Goal: Task Accomplishment & Management: Manage account settings

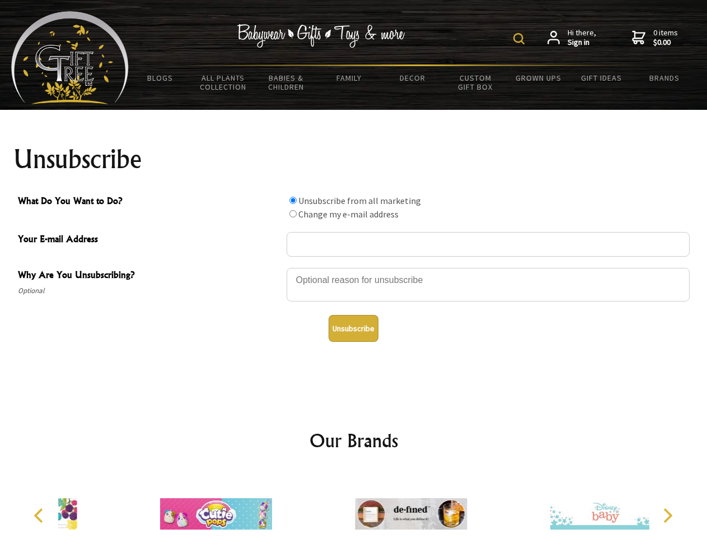
click at [521, 39] on img at bounding box center [518, 38] width 11 height 11
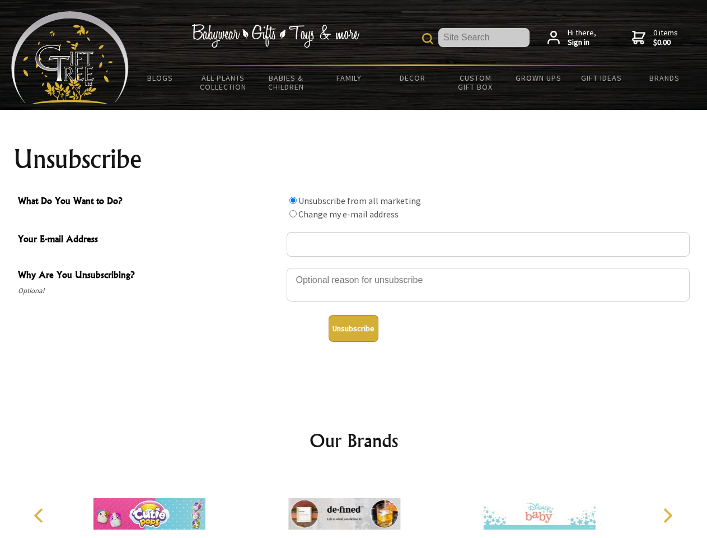
click at [354, 267] on div at bounding box center [488, 286] width 403 height 39
click at [293, 200] on input "What Do You Want to Do?" at bounding box center [292, 200] width 7 height 7
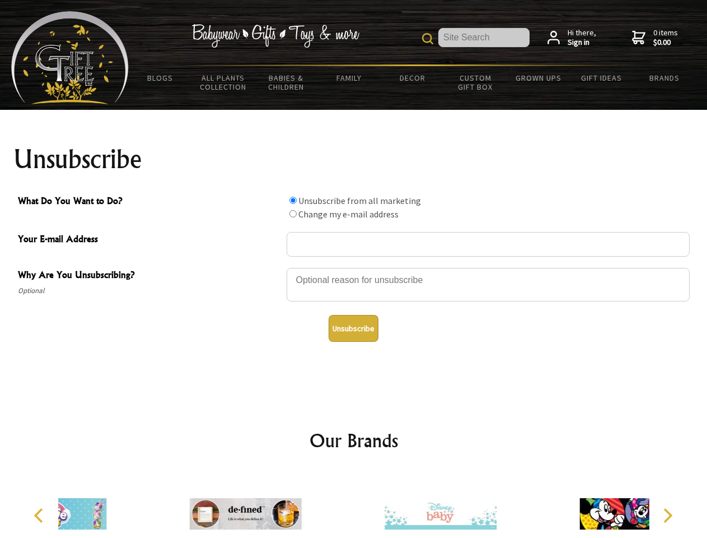
click at [293, 213] on input "What Do You Want to Do?" at bounding box center [292, 213] width 7 height 7
radio input "true"
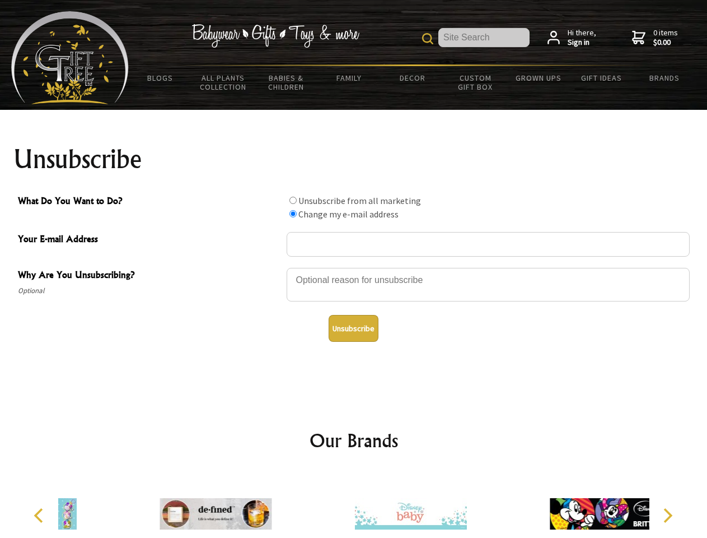
click at [353, 328] on button "Unsubscribe" at bounding box center [354, 328] width 50 height 27
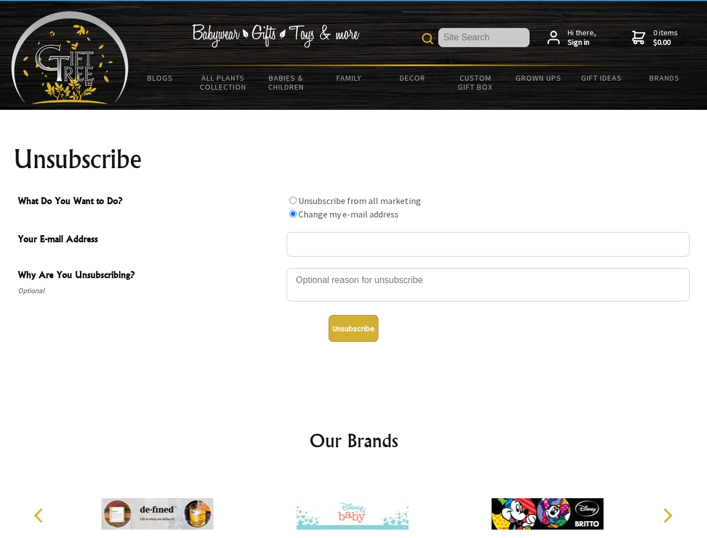
click at [354, 505] on img at bounding box center [352, 513] width 112 height 84
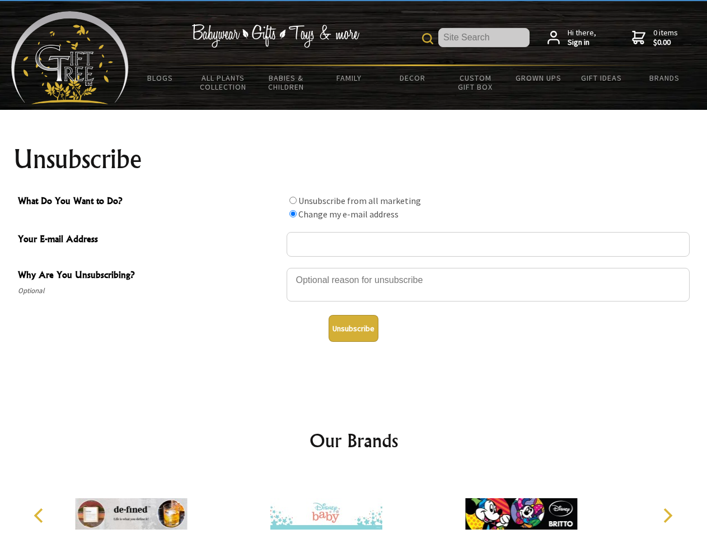
click at [40, 515] on icon "Previous" at bounding box center [39, 515] width 15 height 15
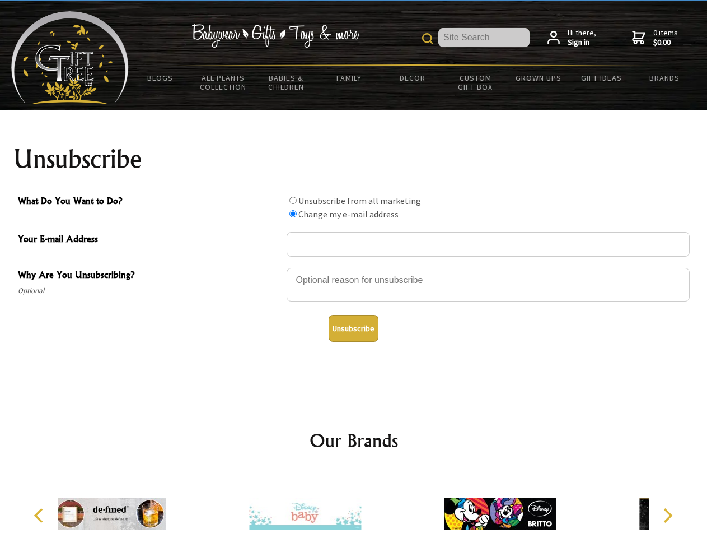
click at [667, 515] on icon "Next" at bounding box center [667, 515] width 15 height 15
